Goal: Navigation & Orientation: Find specific page/section

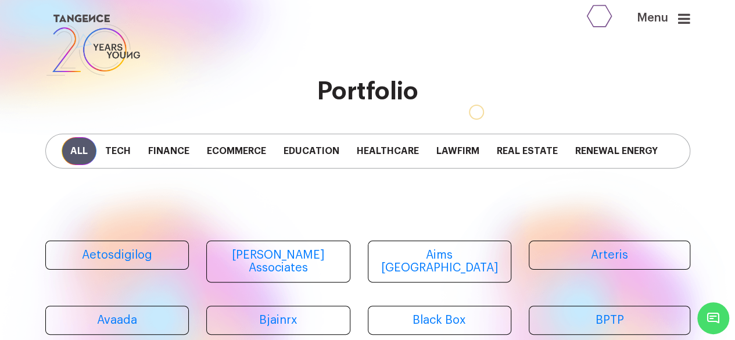
click at [690, 16] on icon at bounding box center [684, 19] width 12 height 14
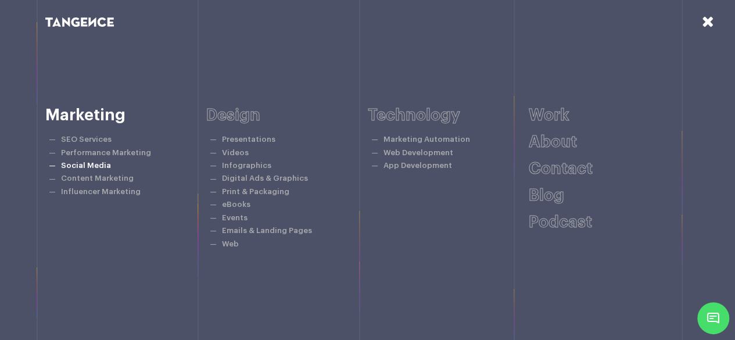
click at [106, 162] on li "Social Media" at bounding box center [129, 165] width 155 height 13
click at [96, 167] on link "Social Media" at bounding box center [86, 166] width 50 height 8
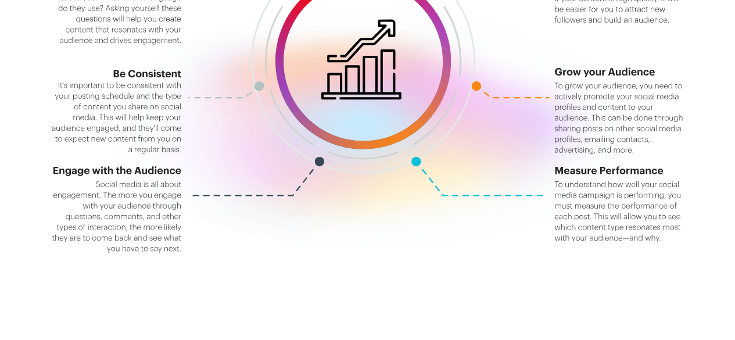
scroll to position [1421, 0]
click at [402, 255] on icon at bounding box center [367, 99] width 645 height 410
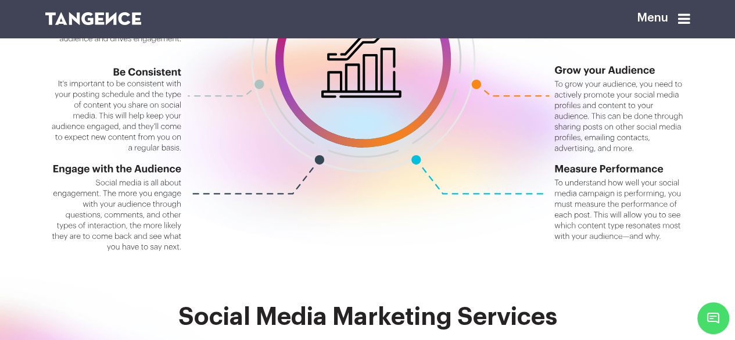
scroll to position [1313, 0]
